Goal: Find contact information: Find contact information

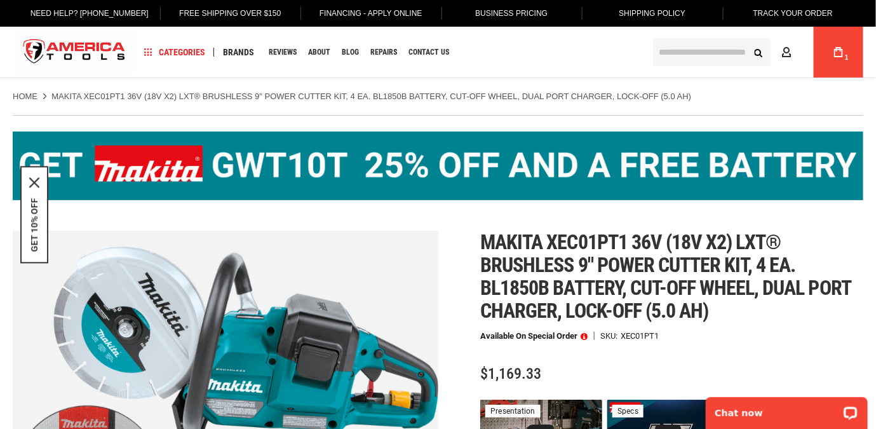
click at [658, 52] on input "text" at bounding box center [711, 52] width 117 height 28
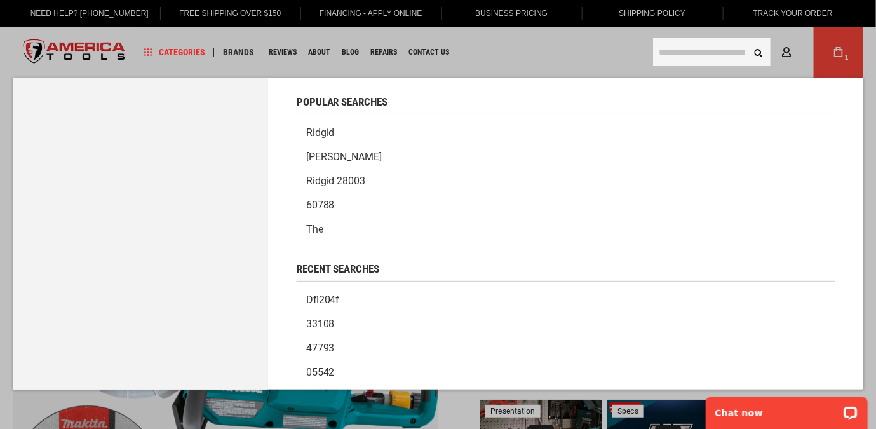
paste input "*****"
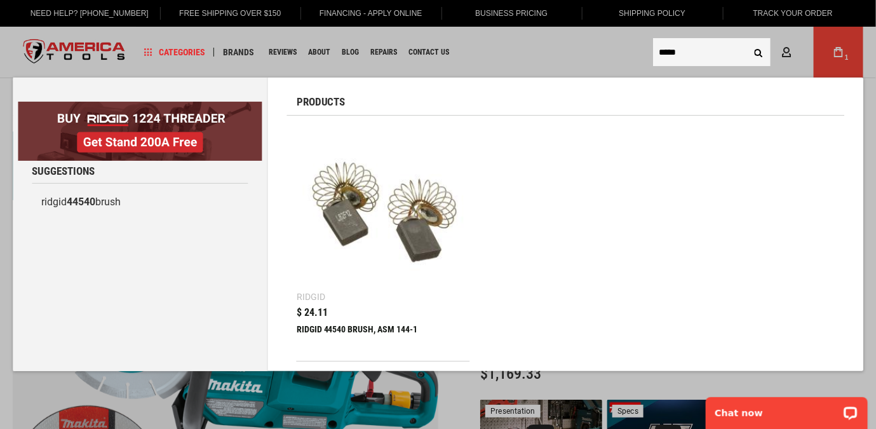
type input "*****"
click at [402, 202] on img at bounding box center [383, 211] width 160 height 160
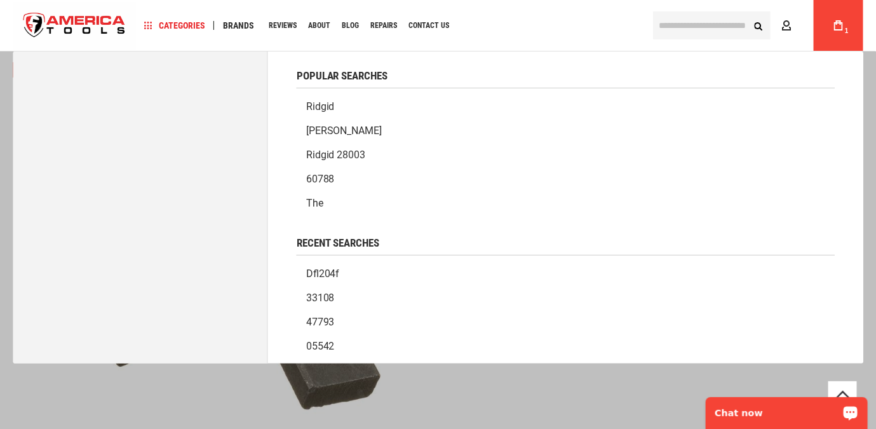
click at [689, 29] on input "text" at bounding box center [711, 25] width 117 height 28
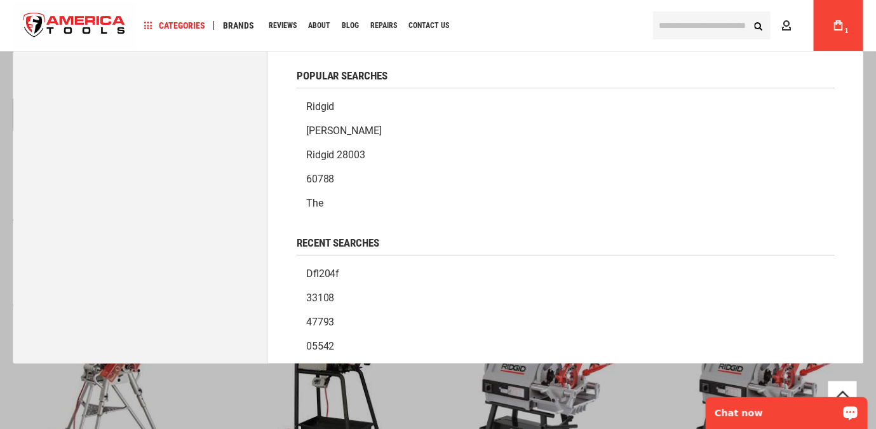
click at [487, 407] on body "The store will not work correctly in the case when cookies are disabled. Langua…" at bounding box center [438, 325] width 876 height 2072
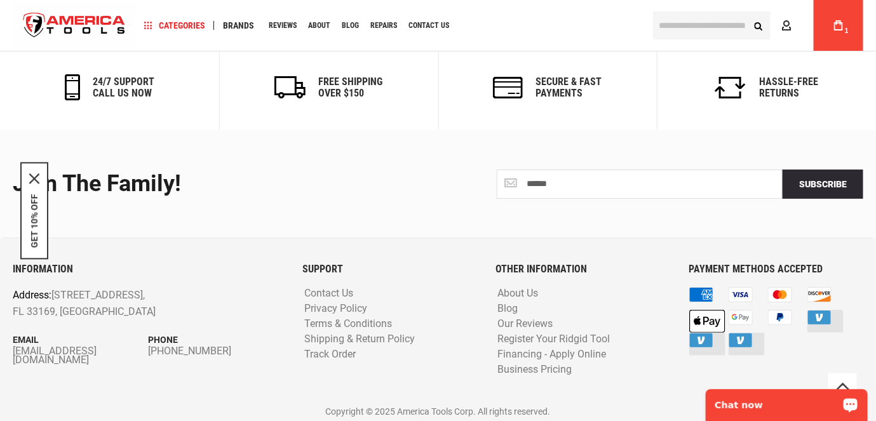
scroll to position [1650, 0]
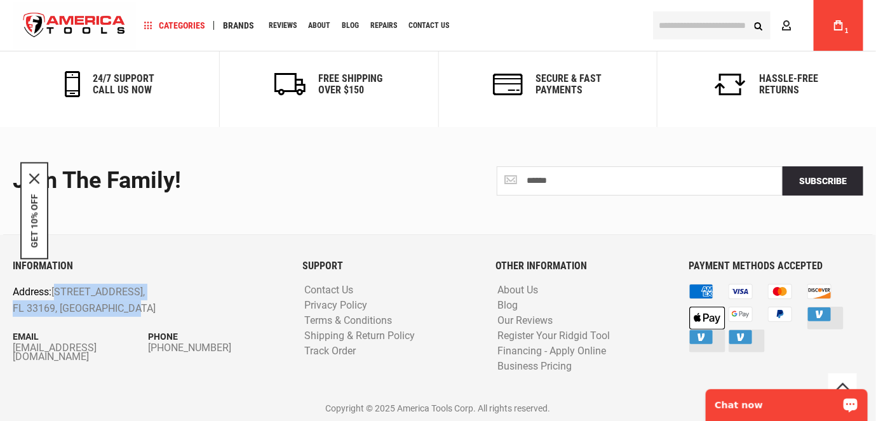
drag, startPoint x: 119, startPoint y: 307, endPoint x: 54, endPoint y: 288, distance: 67.3
click at [54, 288] on p "Address: [STREET_ADDRESS]" at bounding box center [121, 300] width 217 height 32
copy p "[STREET_ADDRESS]"
click at [417, 190] on div "Join the Family!" at bounding box center [221, 180] width 416 height 25
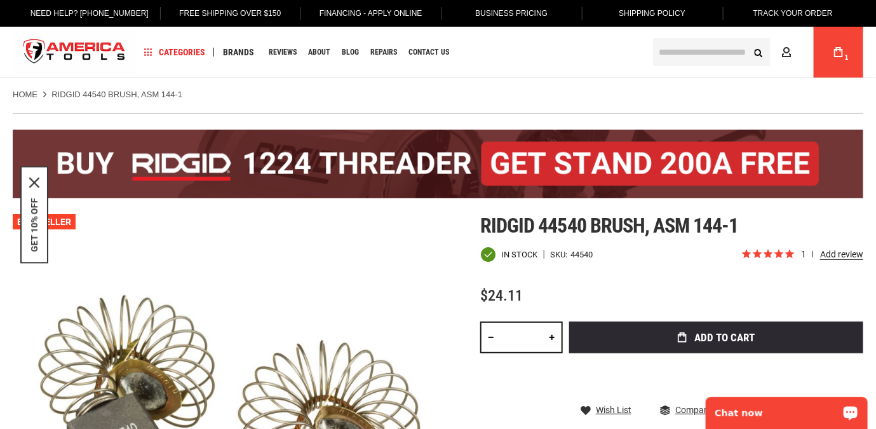
scroll to position [0, 0]
